Goal: Task Accomplishment & Management: Use online tool/utility

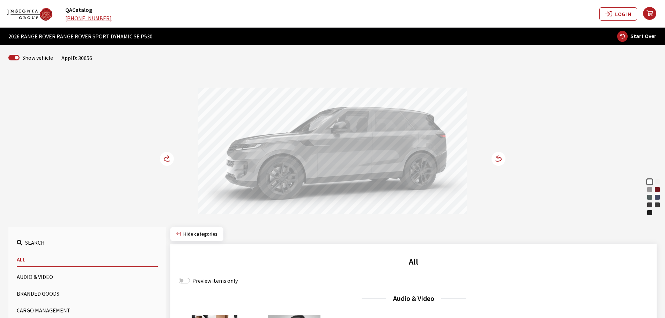
click at [170, 157] on icon at bounding box center [171, 159] width 5 height 6
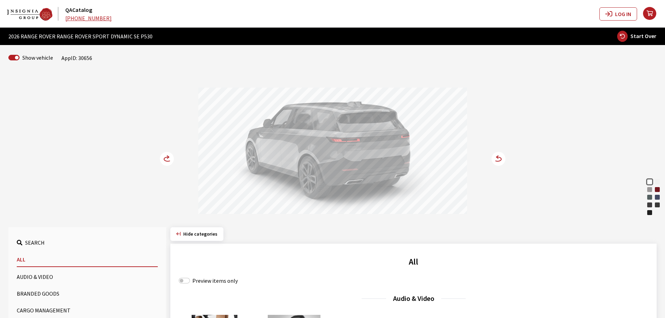
click at [170, 157] on icon at bounding box center [171, 159] width 5 height 6
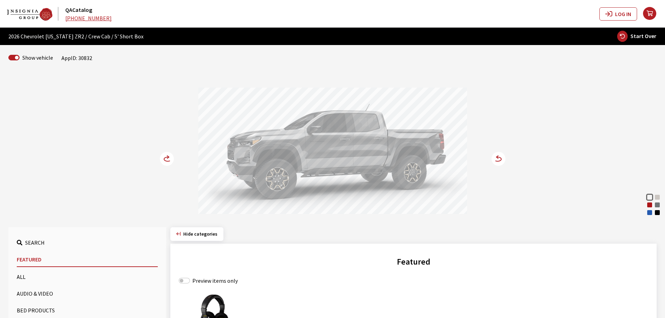
click at [160, 159] on circle at bounding box center [167, 159] width 14 height 14
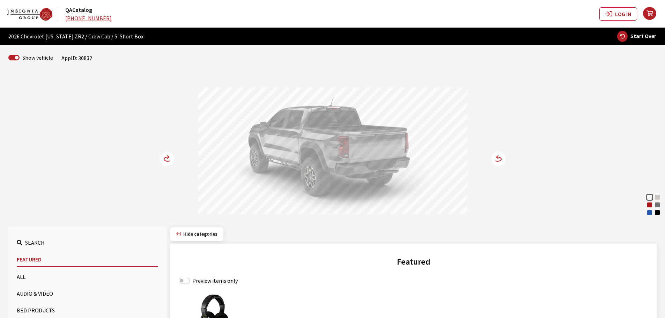
click at [160, 159] on circle at bounding box center [167, 159] width 14 height 14
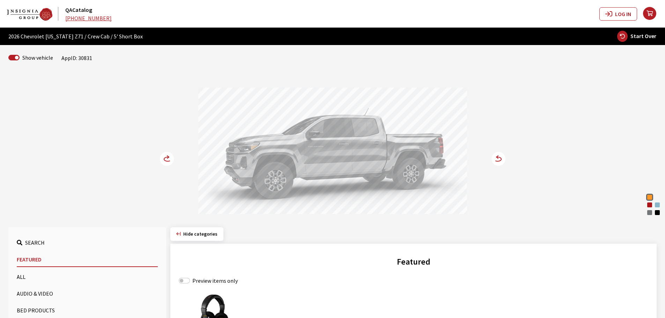
click at [165, 161] on icon at bounding box center [167, 159] width 7 height 4
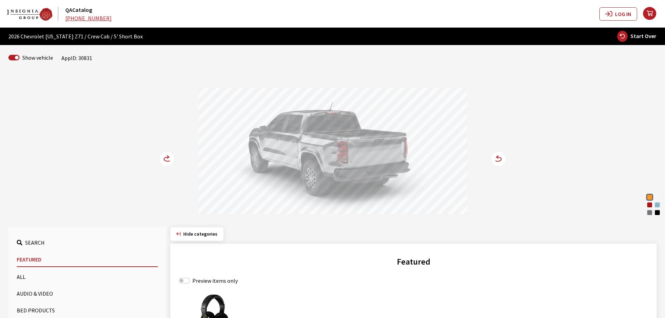
click at [165, 161] on icon at bounding box center [167, 159] width 7 height 4
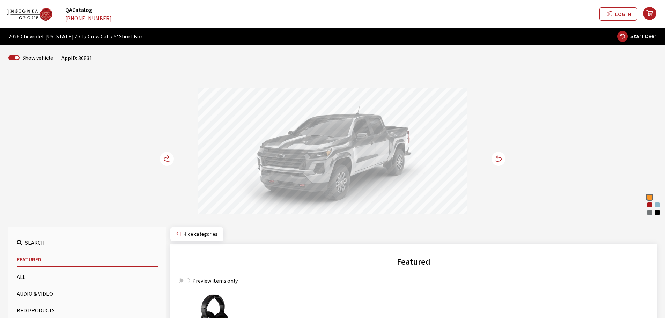
click at [165, 161] on icon at bounding box center [167, 159] width 7 height 4
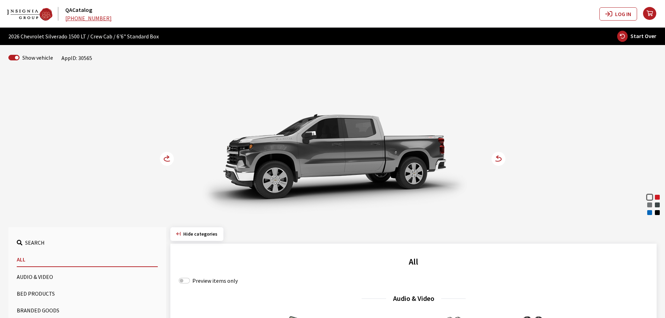
click at [164, 157] on circle at bounding box center [167, 159] width 14 height 14
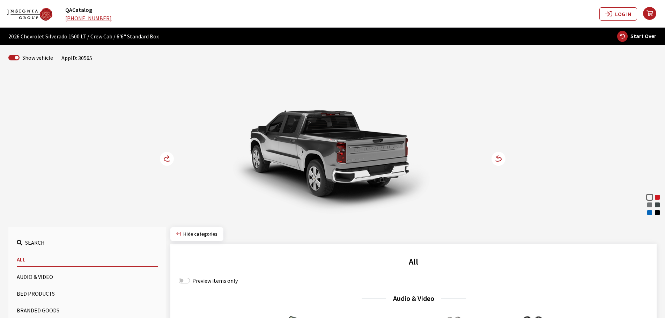
click at [164, 157] on circle at bounding box center [167, 159] width 14 height 14
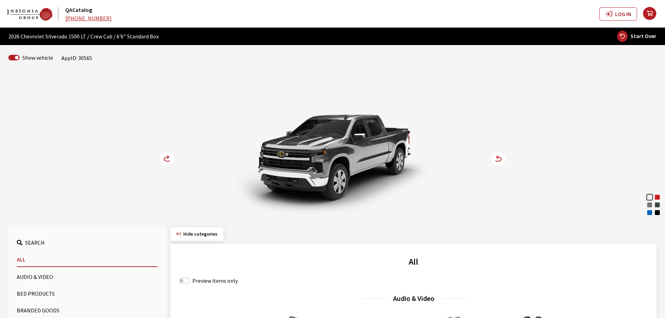
click at [164, 157] on circle at bounding box center [167, 159] width 14 height 14
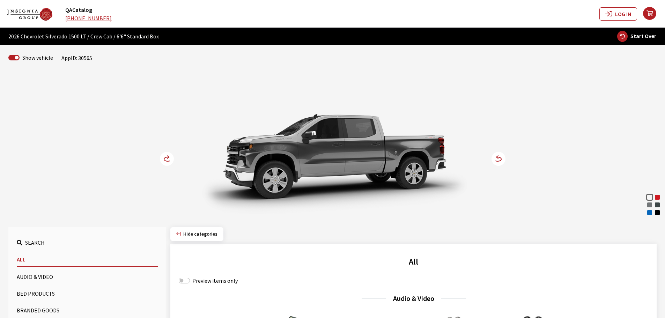
click at [164, 157] on circle at bounding box center [167, 159] width 14 height 14
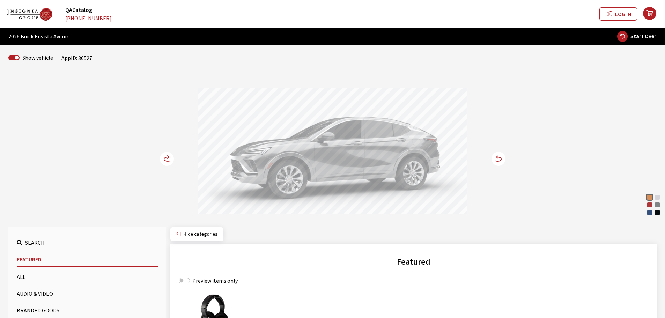
click at [163, 161] on circle at bounding box center [167, 159] width 14 height 14
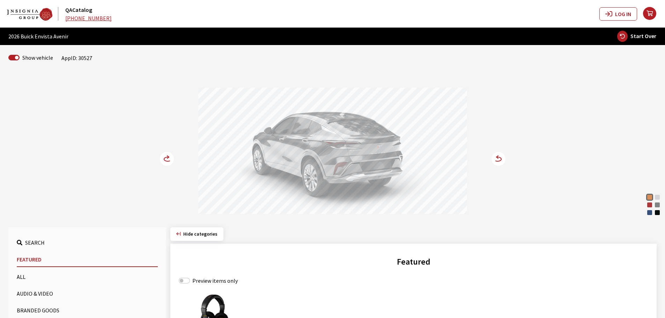
click at [163, 161] on circle at bounding box center [167, 159] width 14 height 14
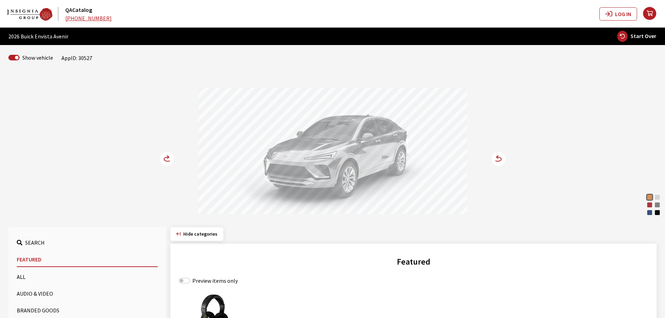
click at [650, 205] on div "Brilliant Red" at bounding box center [649, 204] width 7 height 7
click at [650, 213] on div "Ocean Blue Metallic" at bounding box center [649, 212] width 7 height 7
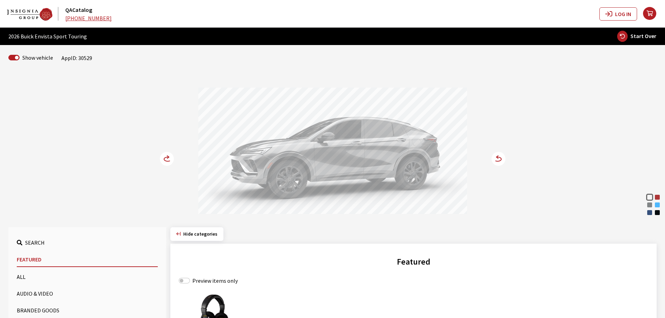
click at [651, 211] on div "Ocean Blue Metallic" at bounding box center [649, 212] width 7 height 7
click at [165, 157] on circle at bounding box center [167, 159] width 14 height 14
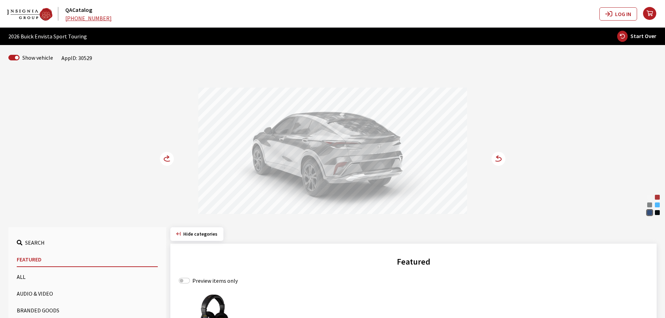
click at [165, 157] on circle at bounding box center [167, 159] width 14 height 14
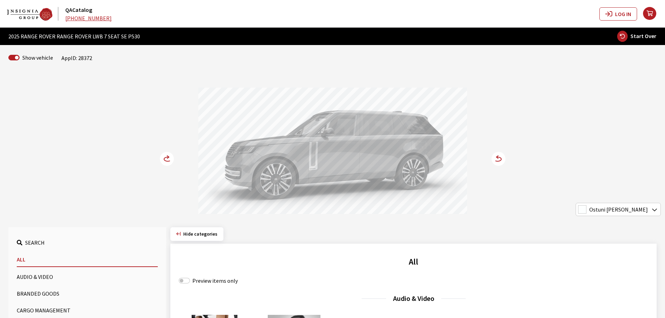
click at [170, 157] on icon at bounding box center [171, 159] width 5 height 6
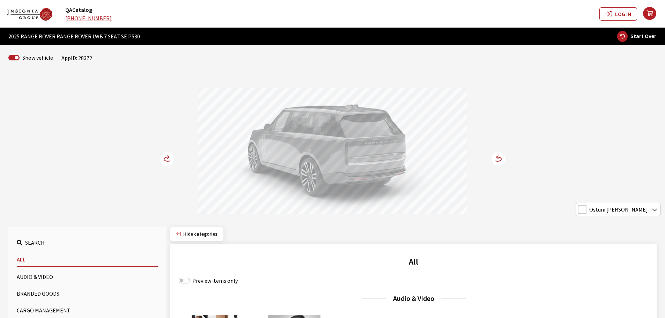
click at [170, 157] on icon at bounding box center [171, 159] width 5 height 6
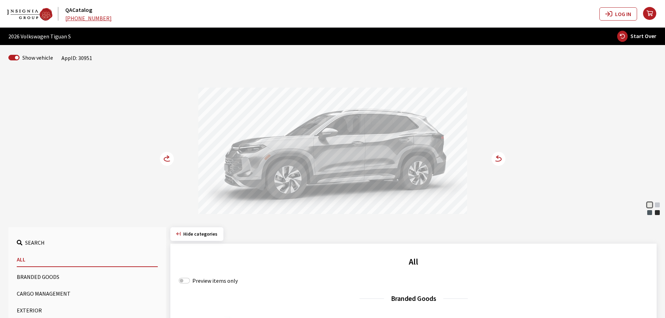
click at [170, 158] on icon at bounding box center [171, 159] width 5 height 6
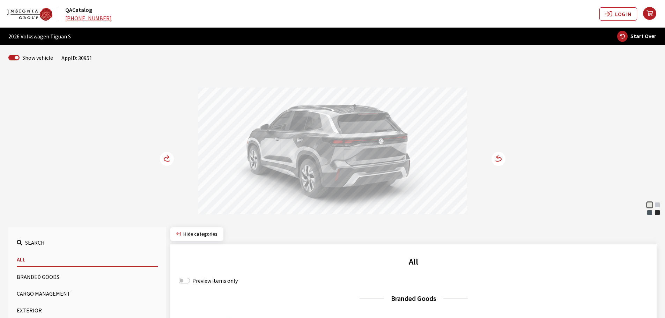
click at [170, 158] on icon at bounding box center [171, 159] width 5 height 6
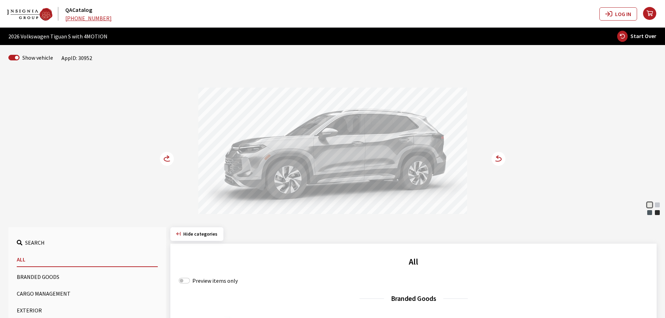
click at [169, 154] on circle at bounding box center [167, 159] width 14 height 14
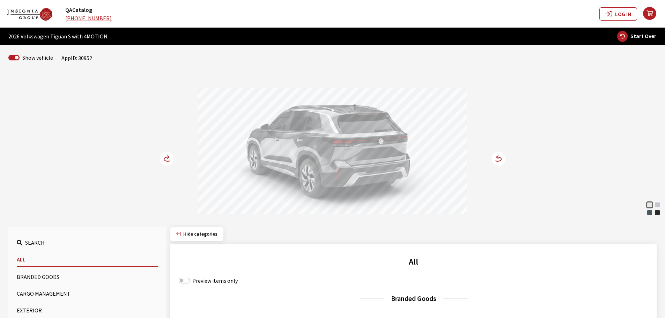
click at [169, 154] on circle at bounding box center [167, 159] width 14 height 14
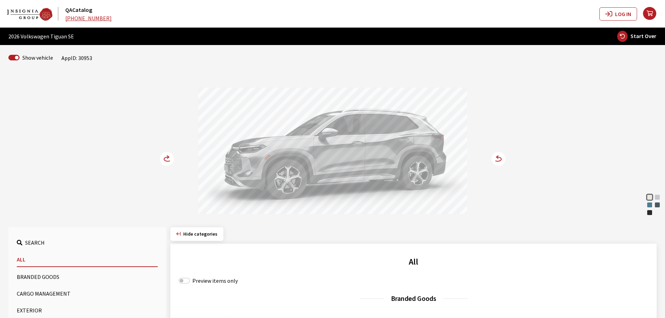
click at [165, 155] on circle at bounding box center [167, 159] width 14 height 14
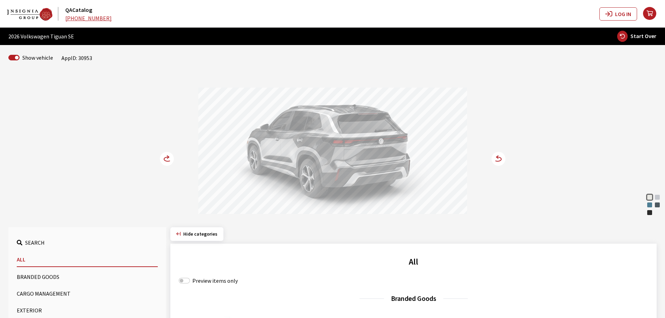
click at [165, 155] on circle at bounding box center [167, 159] width 14 height 14
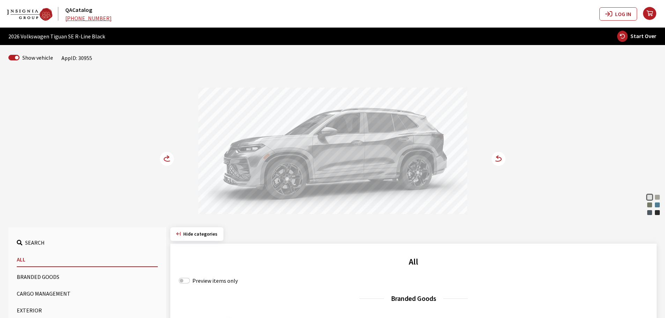
click at [165, 157] on circle at bounding box center [167, 159] width 14 height 14
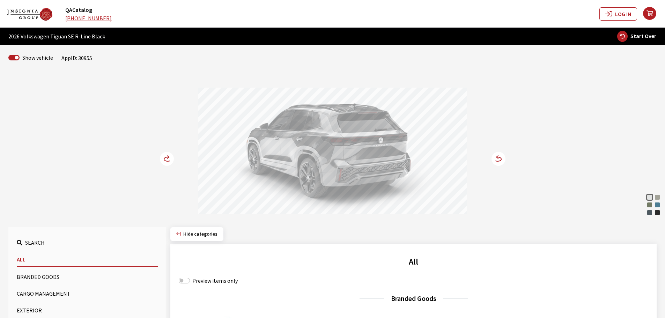
click at [165, 157] on circle at bounding box center [167, 159] width 14 height 14
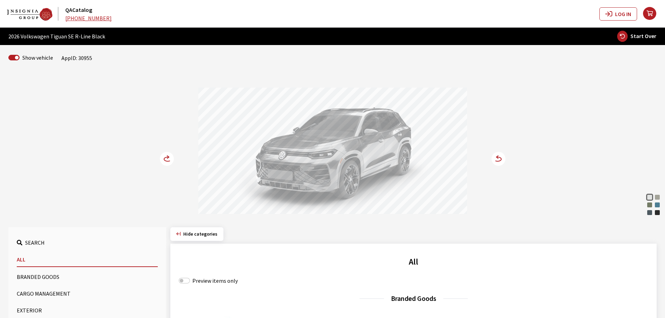
click at [170, 158] on icon at bounding box center [171, 159] width 5 height 6
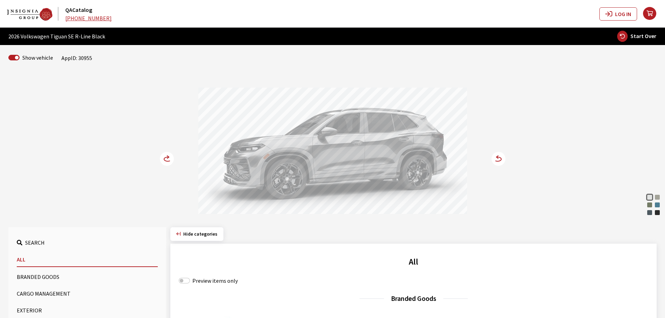
click at [170, 158] on icon at bounding box center [171, 159] width 5 height 6
click at [166, 157] on icon at bounding box center [167, 159] width 7 height 4
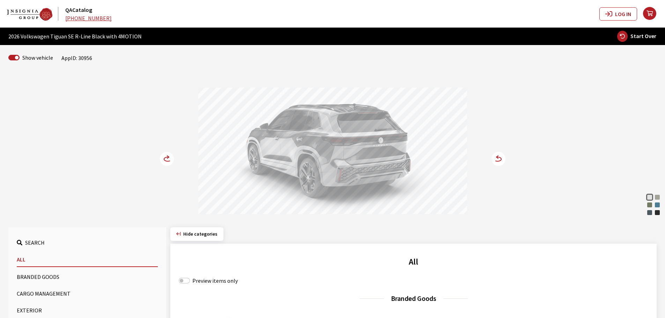
click at [166, 157] on icon at bounding box center [167, 159] width 7 height 4
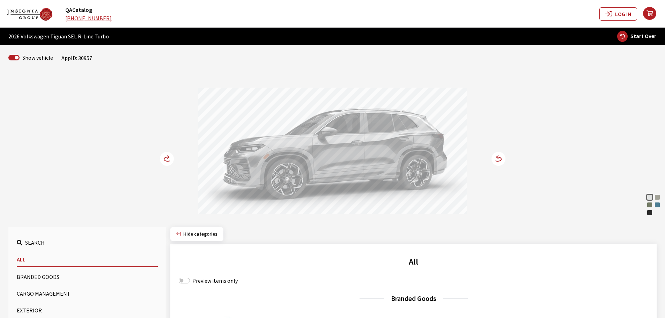
click at [166, 156] on circle at bounding box center [167, 159] width 14 height 14
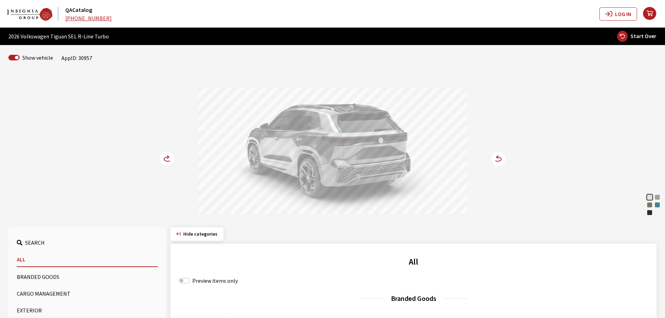
click at [166, 156] on circle at bounding box center [167, 159] width 14 height 14
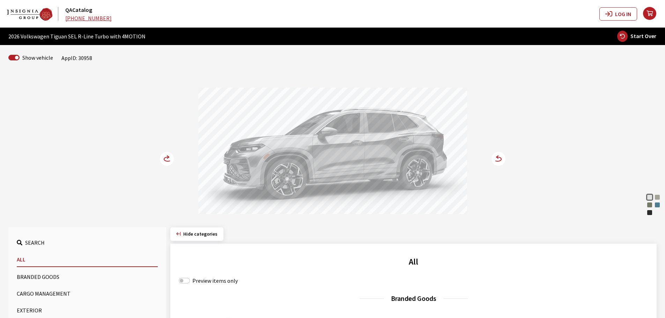
click at [166, 158] on circle at bounding box center [167, 159] width 14 height 14
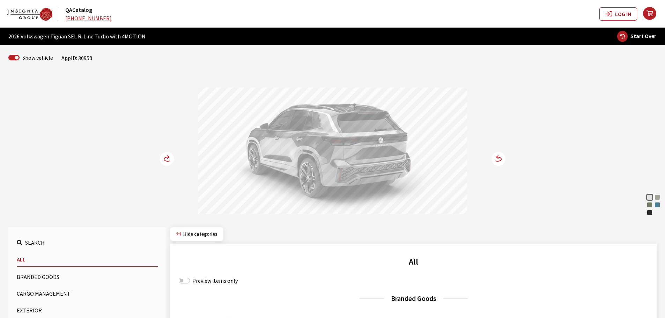
click at [166, 158] on circle at bounding box center [167, 159] width 14 height 14
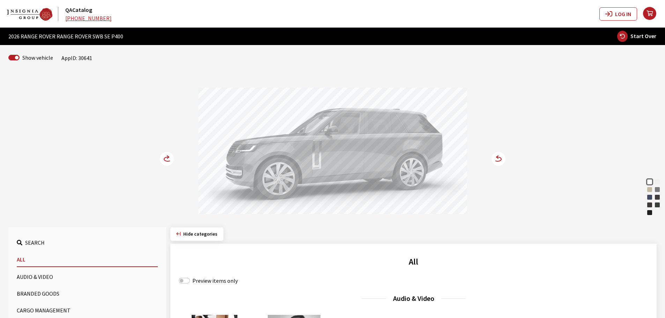
click at [165, 159] on circle at bounding box center [167, 159] width 14 height 14
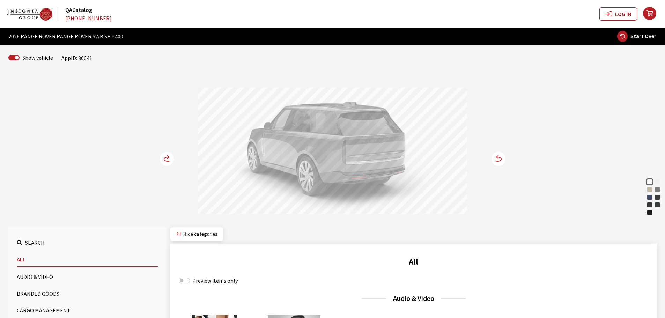
click at [165, 159] on circle at bounding box center [167, 159] width 14 height 14
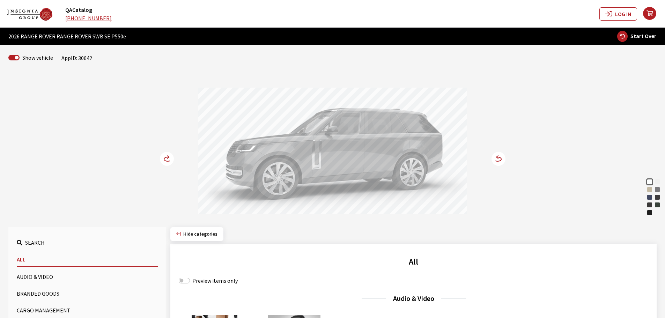
click at [168, 155] on circle at bounding box center [167, 159] width 14 height 14
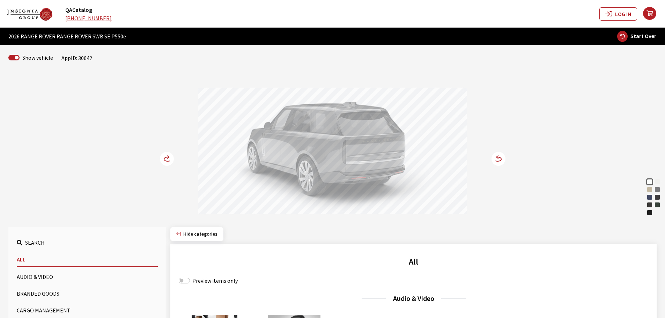
click at [168, 155] on circle at bounding box center [167, 159] width 14 height 14
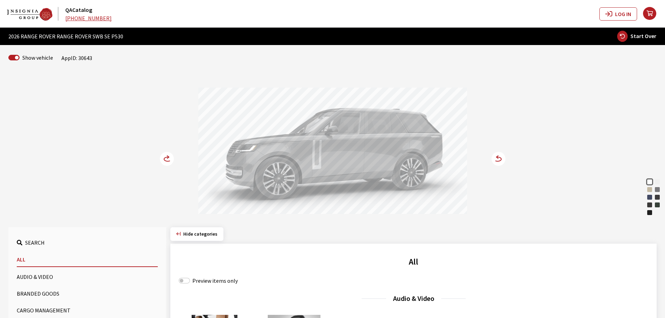
click at [169, 161] on circle at bounding box center [167, 159] width 14 height 14
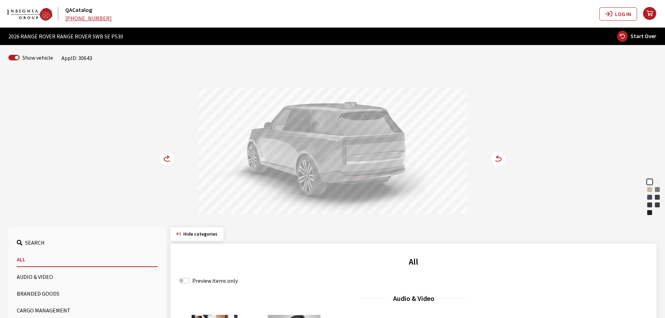
click at [169, 161] on circle at bounding box center [167, 159] width 14 height 14
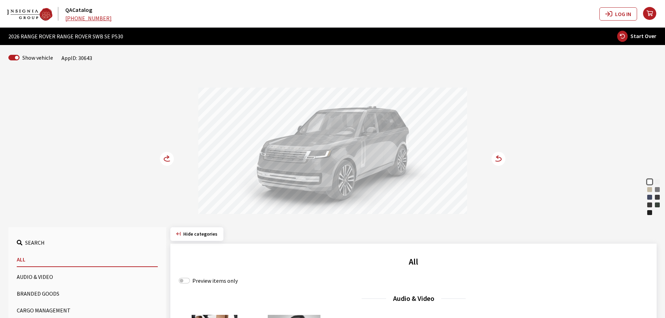
click at [169, 161] on circle at bounding box center [167, 159] width 14 height 14
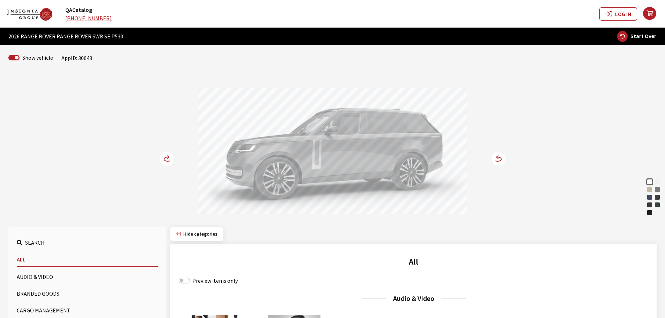
click at [169, 161] on circle at bounding box center [167, 159] width 14 height 14
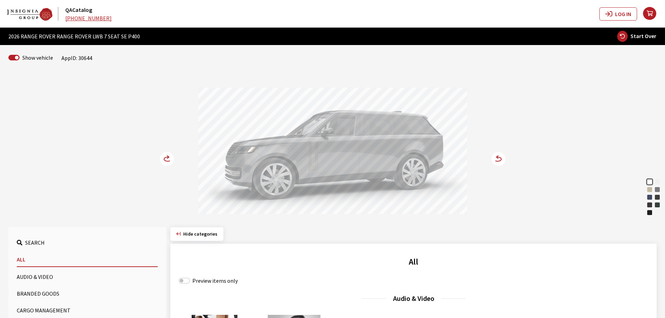
click at [166, 159] on circle at bounding box center [167, 159] width 14 height 14
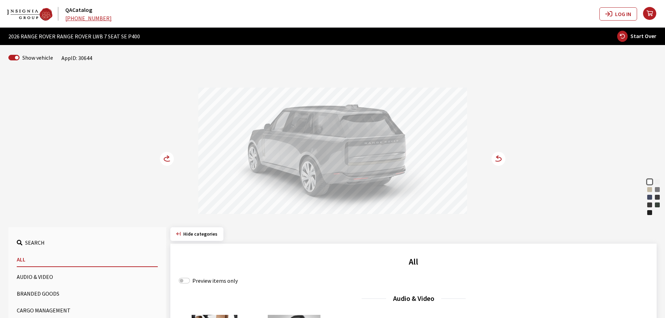
click at [166, 159] on circle at bounding box center [167, 159] width 14 height 14
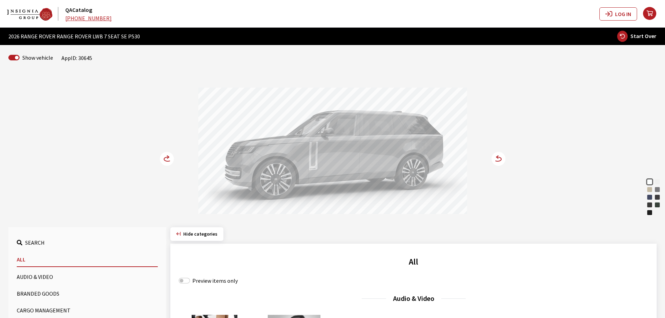
click at [163, 158] on circle at bounding box center [167, 159] width 14 height 14
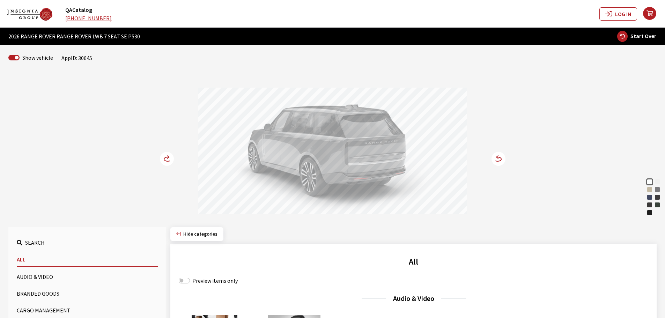
click at [163, 158] on circle at bounding box center [167, 159] width 14 height 14
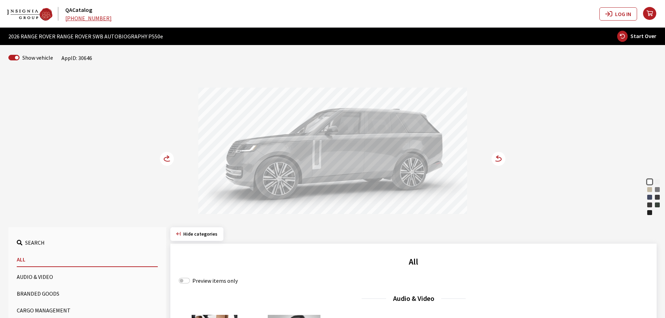
click at [164, 157] on circle at bounding box center [167, 159] width 14 height 14
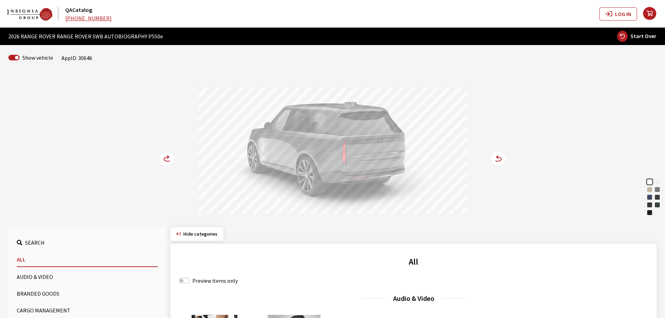
click at [164, 157] on circle at bounding box center [167, 159] width 14 height 14
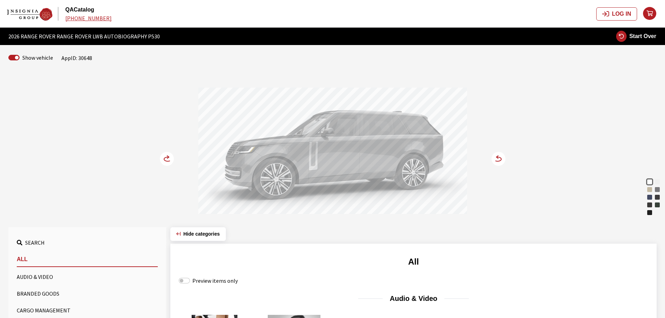
click at [162, 158] on circle at bounding box center [167, 159] width 14 height 14
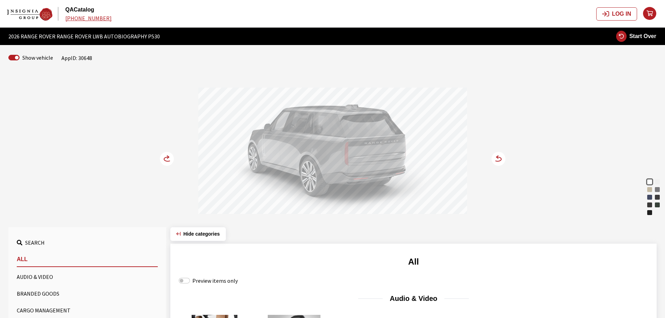
click at [162, 158] on circle at bounding box center [167, 159] width 14 height 14
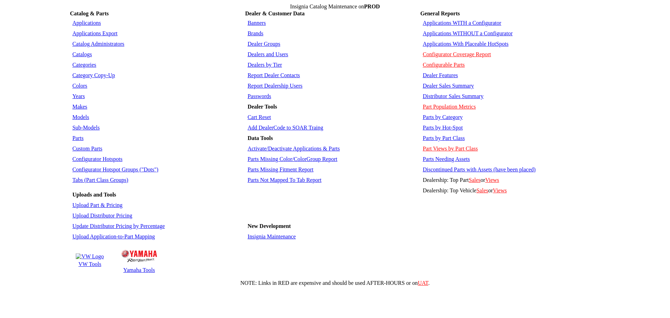
click at [447, 31] on link "Applications WITHOUT a Configurator" at bounding box center [468, 33] width 90 height 6
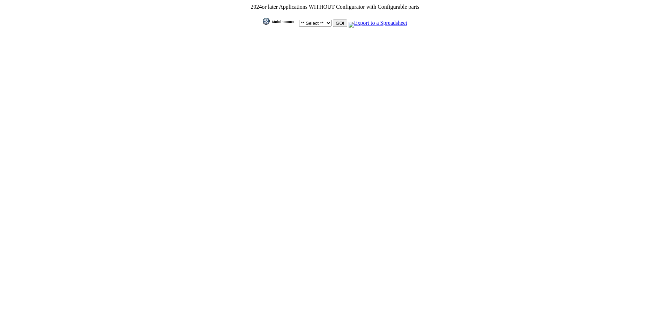
click at [327, 21] on select "** Select ** Acura Alfa Romeo Audi Bentley BMW DoubleTake Ford GM Honda Hyundai…" at bounding box center [315, 23] width 32 height 7
select select "11"
click at [299, 20] on select "** Select ** Acura Alfa Romeo Audi Bentley BMW DoubleTake Ford GM Honda Hyundai…" at bounding box center [315, 23] width 32 height 7
click at [337, 20] on input "GO!" at bounding box center [340, 23] width 14 height 7
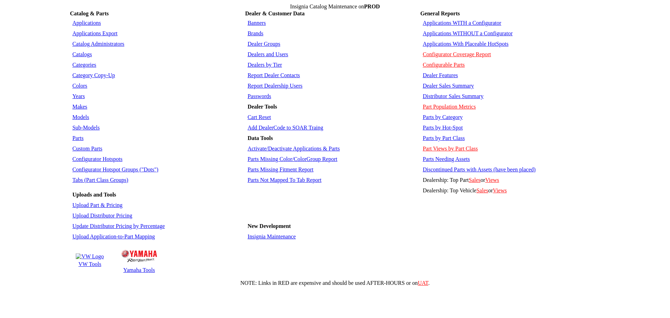
click at [469, 30] on link "Applications WITHOUT a Configurator" at bounding box center [468, 33] width 90 height 6
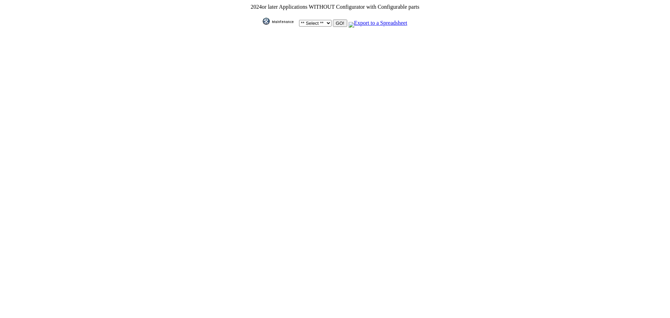
click at [327, 21] on select "** Select ** Acura Alfa Romeo Audi Bentley BMW DoubleTake Ford GM Honda Hyundai…" at bounding box center [315, 23] width 32 height 7
select select "550"
click at [299, 20] on select "** Select ** Acura Alfa Romeo Audi Bentley BMW DoubleTake Ford GM Honda Hyundai…" at bounding box center [315, 23] width 32 height 7
click at [339, 20] on input "GO!" at bounding box center [340, 23] width 14 height 7
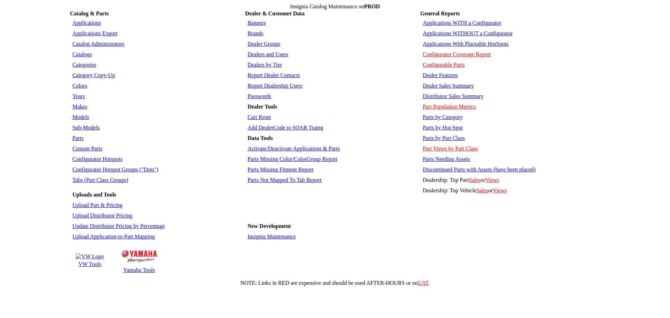
click at [436, 30] on link "Applications WITHOUT a Configurator" at bounding box center [468, 33] width 90 height 6
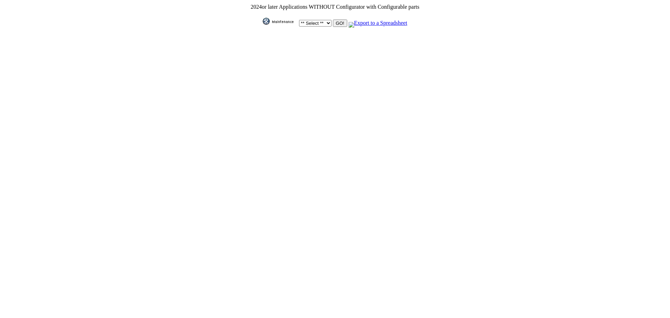
click at [325, 20] on select "** Select ** Acura Alfa Romeo Audi Bentley BMW DoubleTake [PERSON_NAME] Honda H…" at bounding box center [315, 23] width 32 height 7
select select "58"
click at [299, 20] on select "** Select ** Acura Alfa Romeo Audi Bentley BMW DoubleTake [PERSON_NAME] Honda H…" at bounding box center [315, 23] width 32 height 7
click at [338, 23] on input "GO!" at bounding box center [340, 23] width 14 height 7
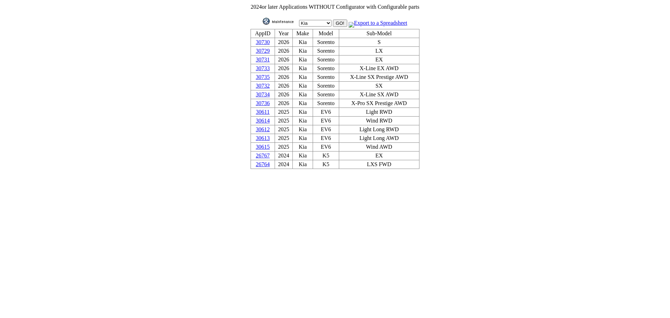
click at [325, 22] on select "** Select ** Acura Alfa Romeo Audi Bentley BMW DoubleTake [PERSON_NAME] Honda H…" at bounding box center [315, 23] width 32 height 7
select select "3"
click at [299, 20] on select "** Select ** Acura Alfa Romeo Audi Bentley BMW DoubleTake [PERSON_NAME] Honda H…" at bounding box center [315, 23] width 32 height 7
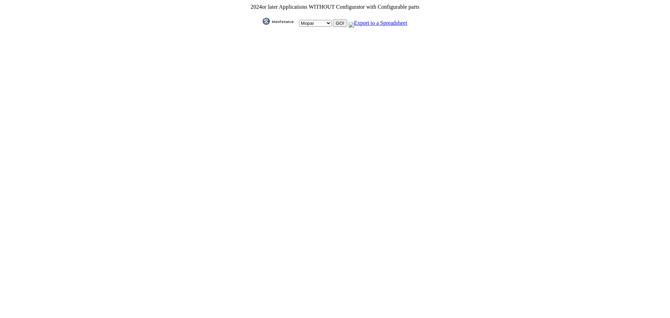
click at [338, 20] on input "GO!" at bounding box center [340, 23] width 14 height 7
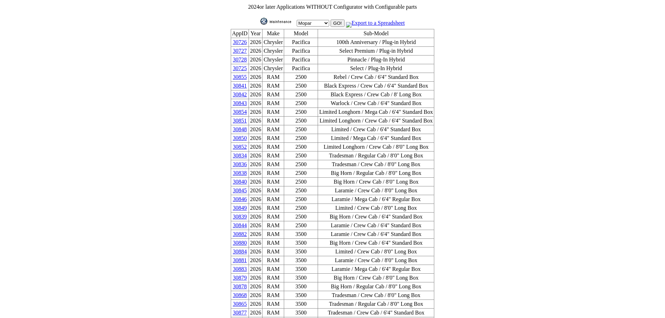
click at [323, 22] on select "** Select ** Acura Alfa Romeo Audi Bentley BMW DoubleTake Ford GM Honda Hyundai…" at bounding box center [313, 23] width 32 height 7
select select "25"
click at [297, 20] on select "** Select ** Acura Alfa Romeo Audi Bentley BMW DoubleTake Ford GM Honda Hyundai…" at bounding box center [313, 23] width 32 height 7
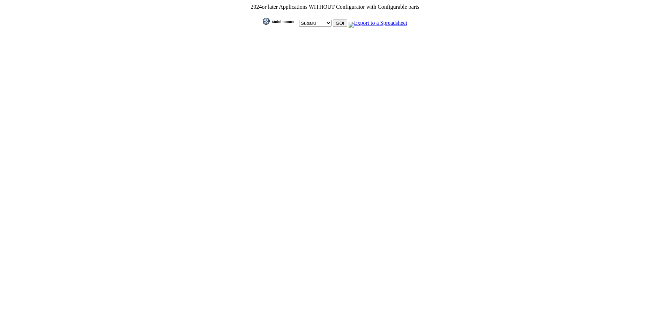
click at [337, 21] on input "GO!" at bounding box center [340, 23] width 14 height 7
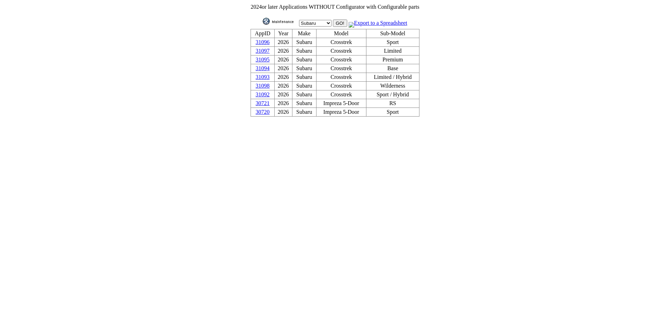
click at [327, 21] on select "** Select ** Acura Alfa Romeo Audi Bentley BMW DoubleTake Ford GM Honda Hyundai…" at bounding box center [315, 23] width 32 height 7
select select "6"
click at [299, 20] on select "** Select ** Acura Alfa Romeo Audi Bentley BMW DoubleTake Ford GM Honda Hyundai…" at bounding box center [315, 23] width 32 height 7
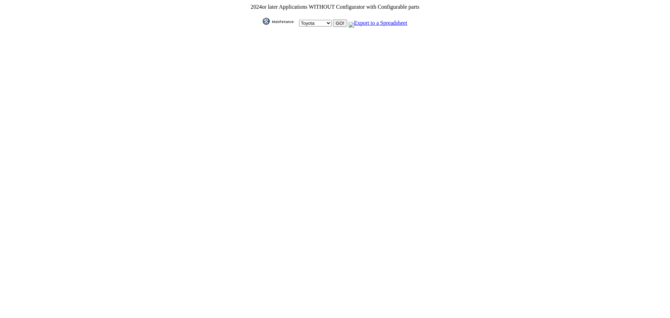
click at [336, 20] on input "GO!" at bounding box center [340, 23] width 14 height 7
